Goal: Check status: Check status

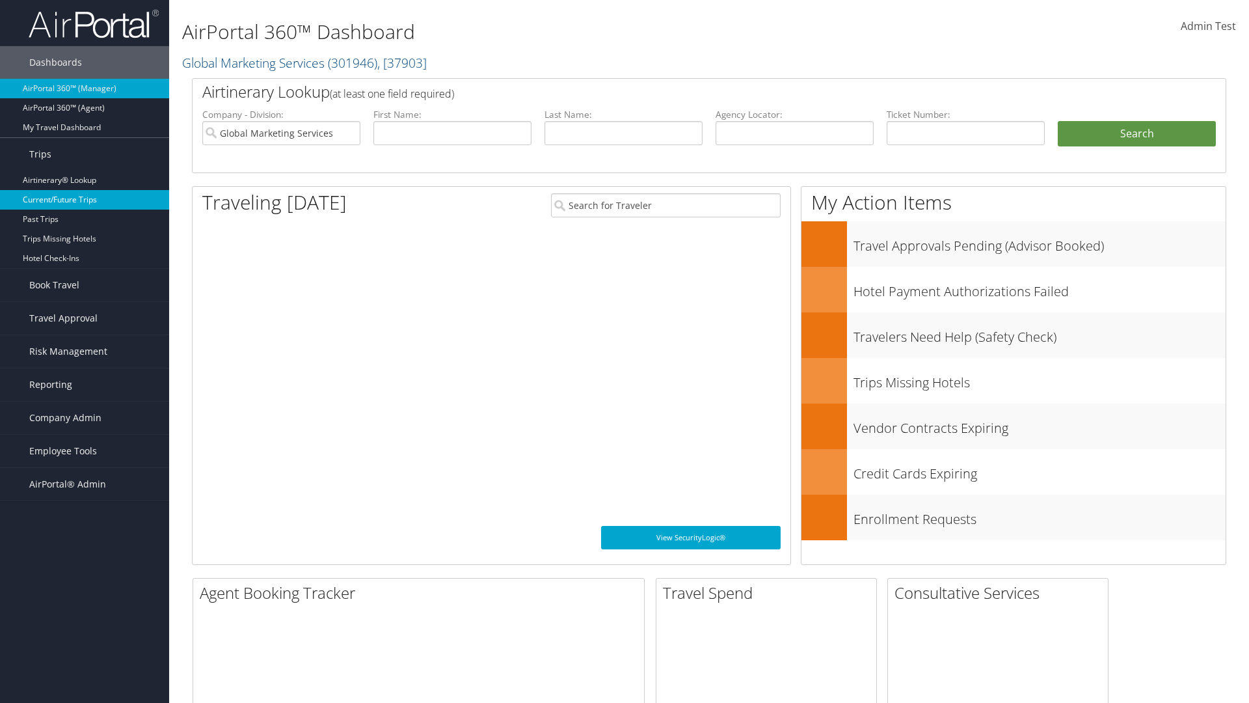
click at [85, 200] on link "Current/Future Trips" at bounding box center [84, 200] width 169 height 20
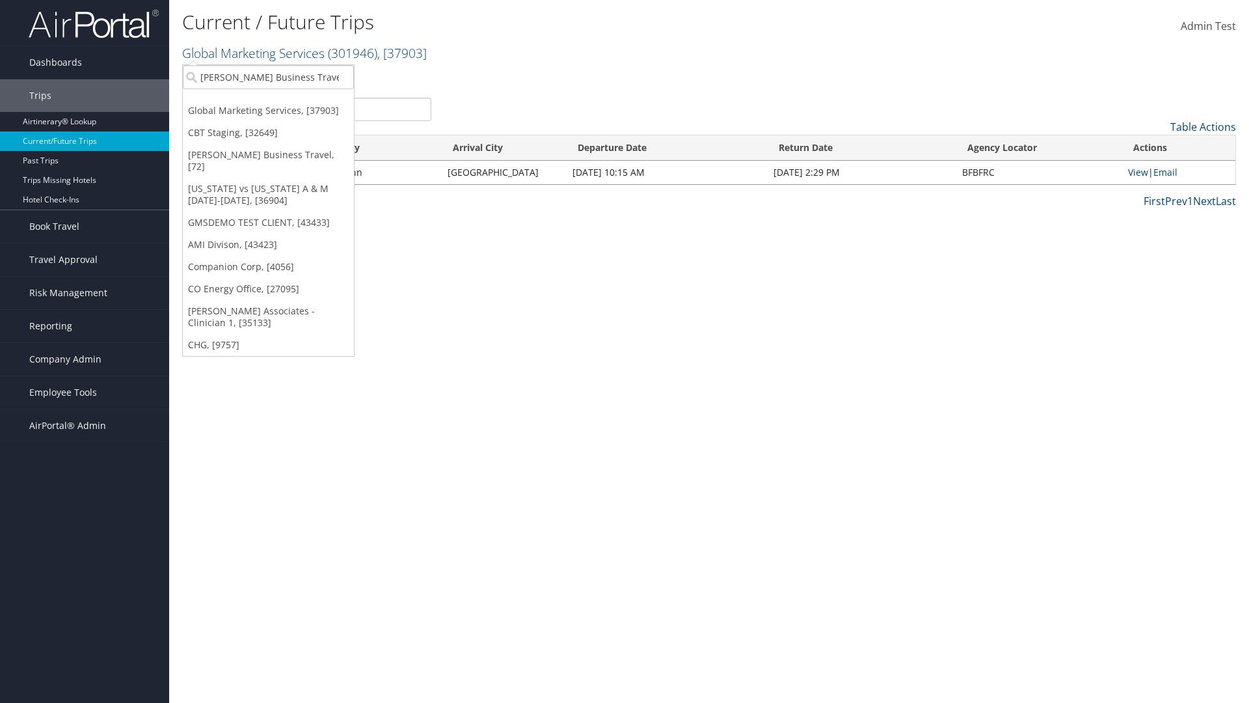
type input "[PERSON_NAME] Business Travel"
click at [286, 101] on div "[PERSON_NAME] Business Travel (C10001), [72]" at bounding box center [287, 101] width 222 height 12
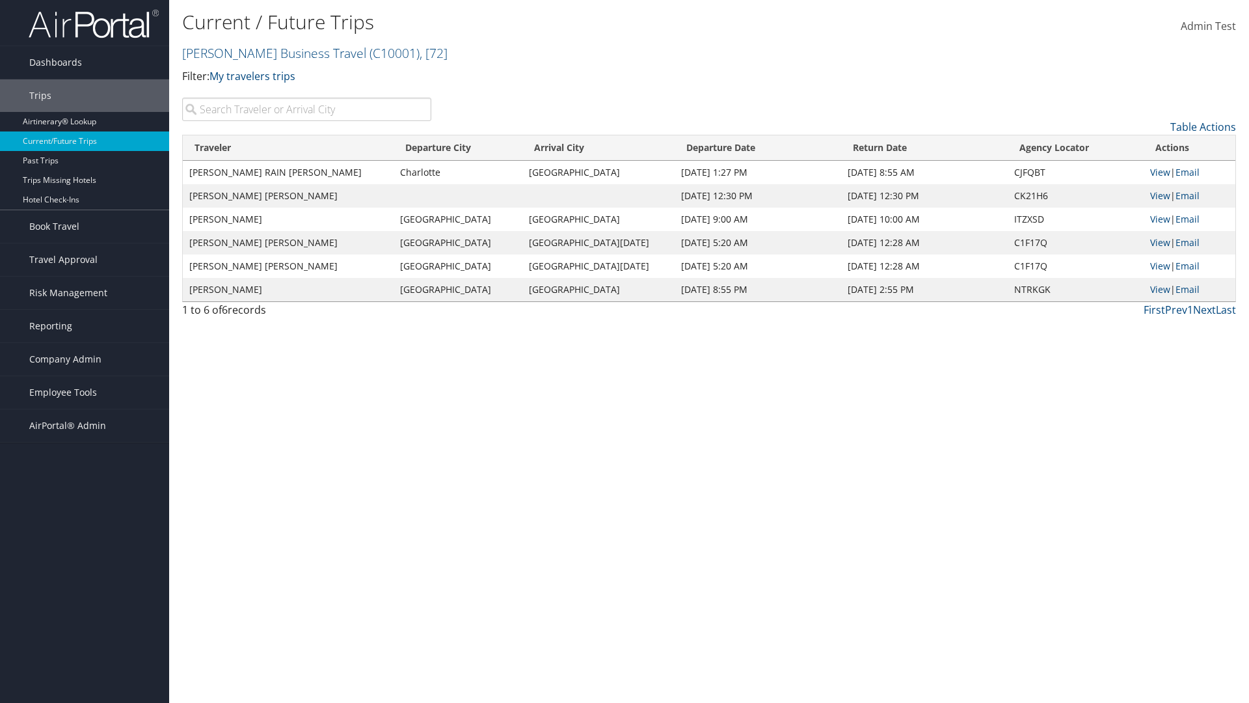
click at [306, 109] on input "search" at bounding box center [306, 109] width 249 height 23
type input "TATUM"
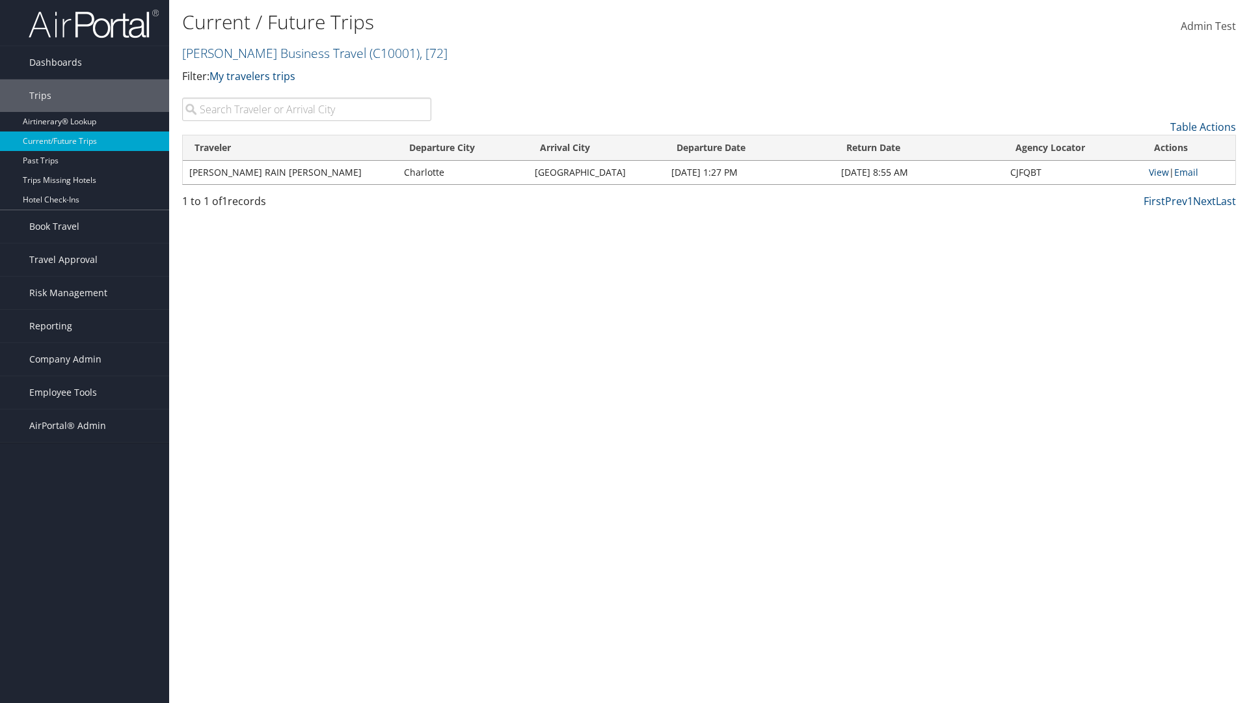
click at [306, 109] on input "search" at bounding box center [306, 109] width 249 height 23
type input "Seattle"
